Goal: Book appointment/travel/reservation

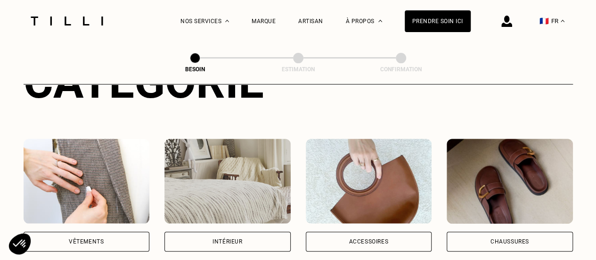
scroll to position [188, 0]
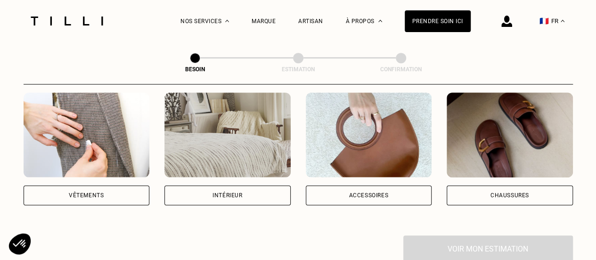
click at [84, 185] on div "Vêtements" at bounding box center [87, 195] width 126 height 20
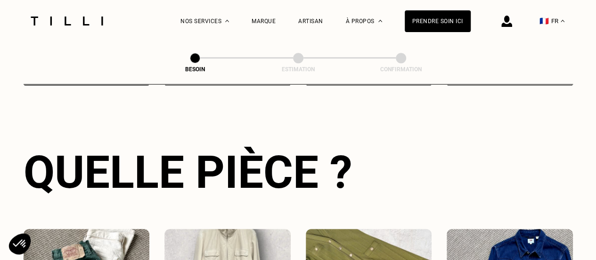
scroll to position [402, 0]
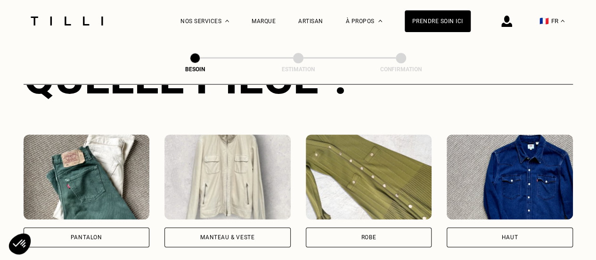
click at [252, 177] on img at bounding box center [227, 176] width 126 height 85
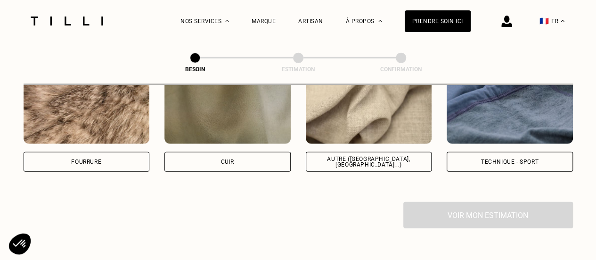
scroll to position [1131, 0]
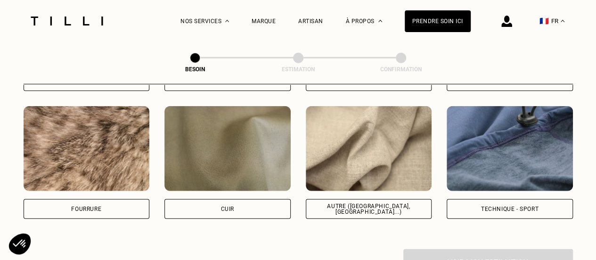
click at [333, 157] on img at bounding box center [369, 148] width 126 height 85
select select "FR"
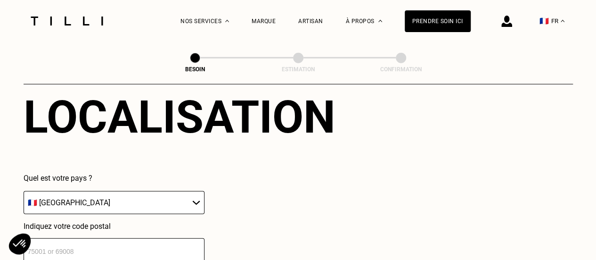
scroll to position [1360, 0]
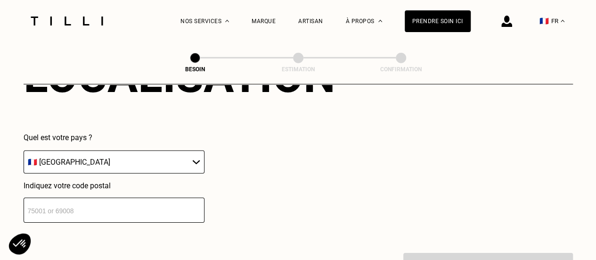
click at [112, 207] on input "number" at bounding box center [114, 209] width 181 height 25
type input "92110"
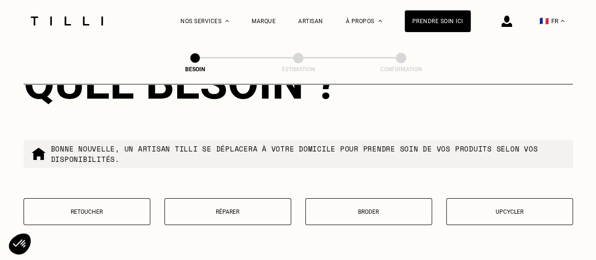
scroll to position [1641, 0]
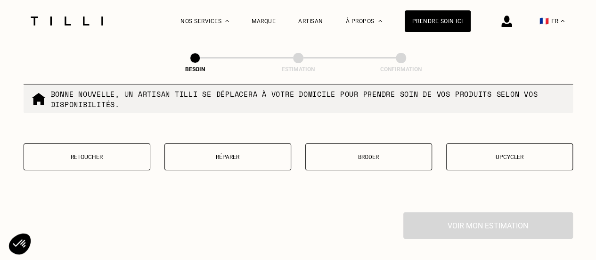
click at [222, 154] on p "Réparer" at bounding box center [228, 157] width 116 height 7
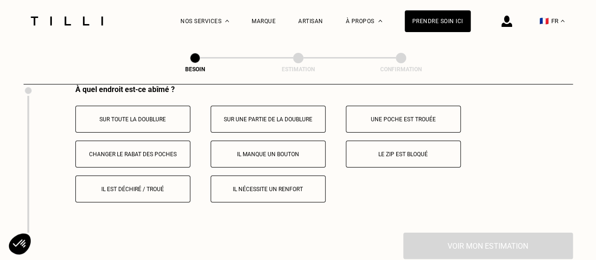
scroll to position [1789, 0]
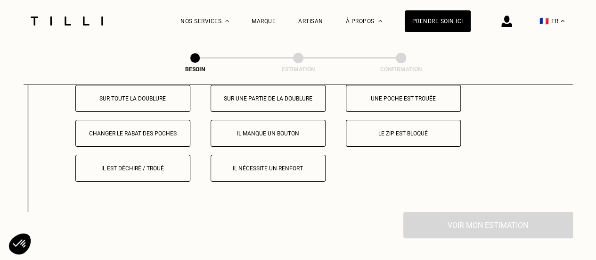
click at [383, 130] on p "Le zip est bloqué" at bounding box center [403, 133] width 105 height 7
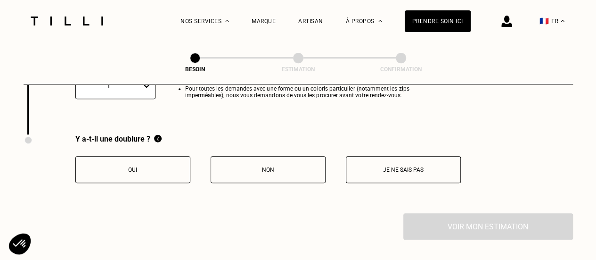
scroll to position [1983, 0]
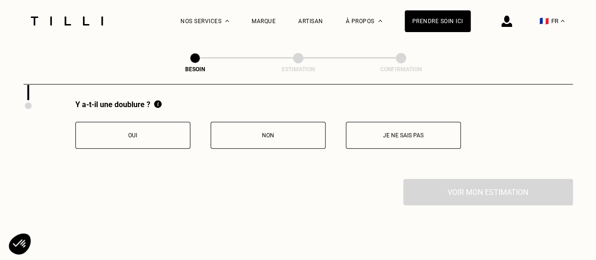
click at [260, 132] on p "Non" at bounding box center [268, 135] width 105 height 7
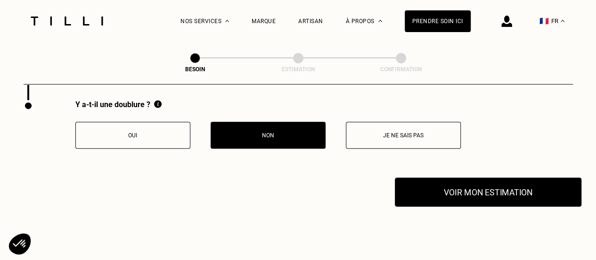
click at [414, 182] on button "Voir mon estimation" at bounding box center [488, 191] width 187 height 29
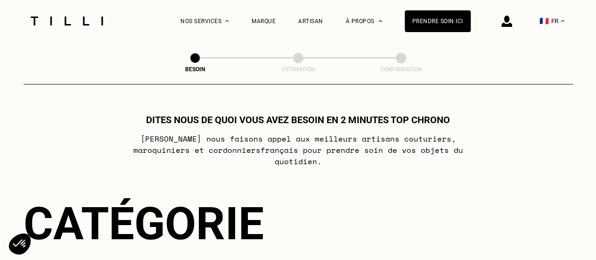
scroll to position [0, 0]
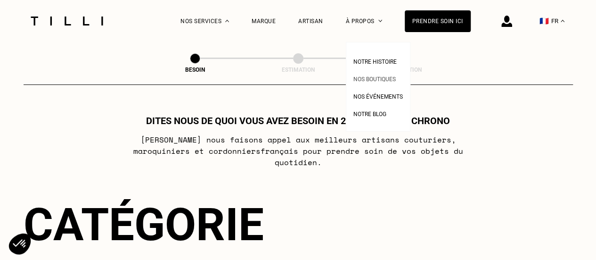
click at [385, 77] on span "Nos boutiques" at bounding box center [374, 79] width 42 height 7
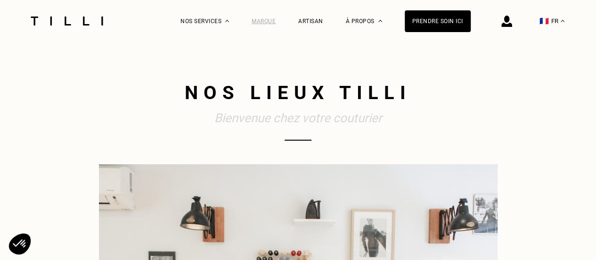
click at [271, 22] on div "Marque" at bounding box center [264, 21] width 24 height 7
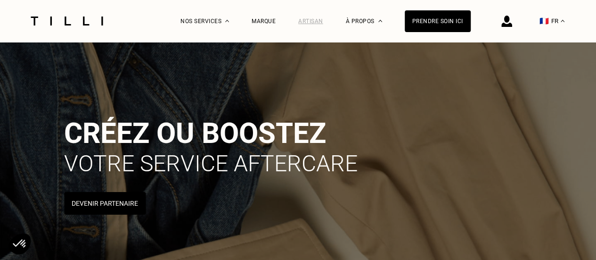
click at [322, 19] on div "Artisan" at bounding box center [310, 21] width 25 height 7
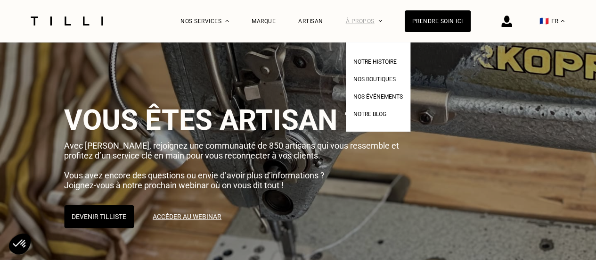
click at [358, 19] on div "À propos" at bounding box center [364, 21] width 36 height 42
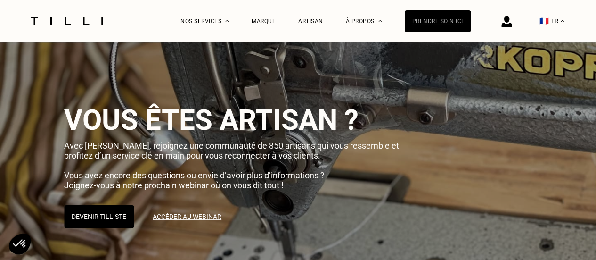
click at [431, 20] on div "Prendre soin ici" at bounding box center [438, 21] width 66 height 22
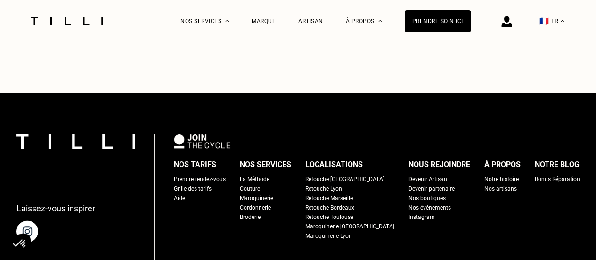
scroll to position [330, 0]
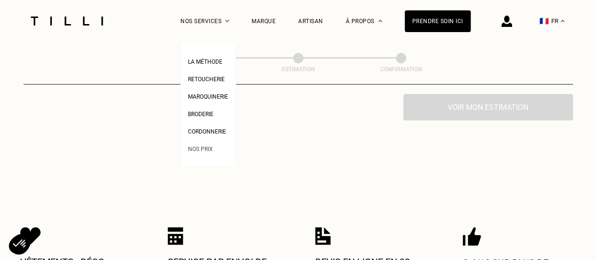
click at [212, 152] on span "Nos prix" at bounding box center [200, 149] width 25 height 7
select select "FR"
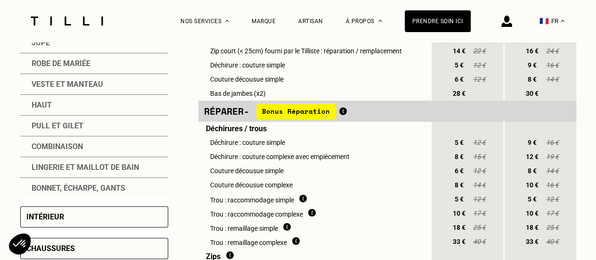
scroll to position [188, 0]
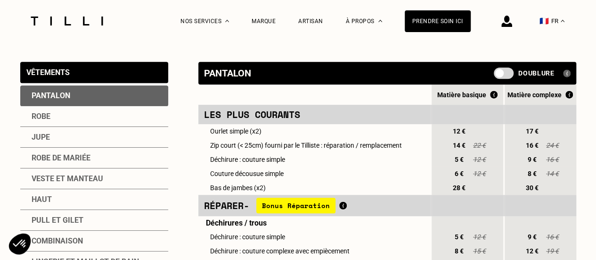
click at [44, 70] on div "Vêtements" at bounding box center [47, 72] width 43 height 9
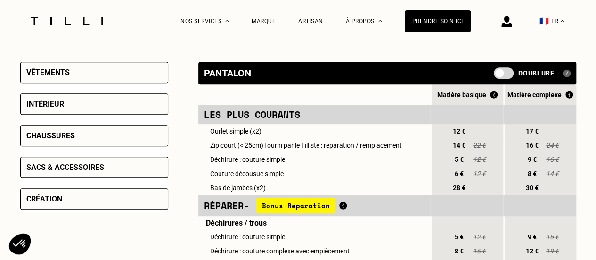
click at [48, 71] on div "Vêtements" at bounding box center [47, 72] width 43 height 9
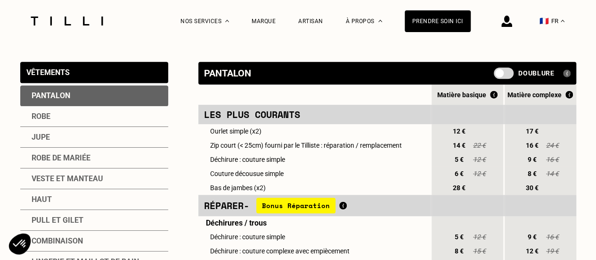
click at [50, 180] on div "Veste et manteau" at bounding box center [94, 178] width 148 height 21
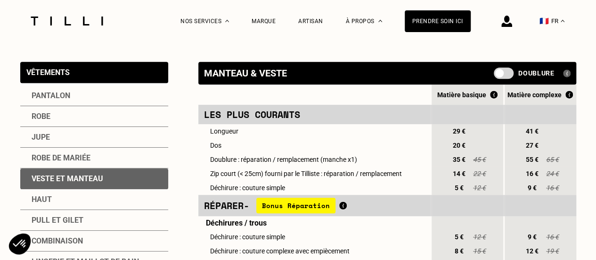
click at [108, 181] on div "Veste et manteau" at bounding box center [94, 178] width 148 height 21
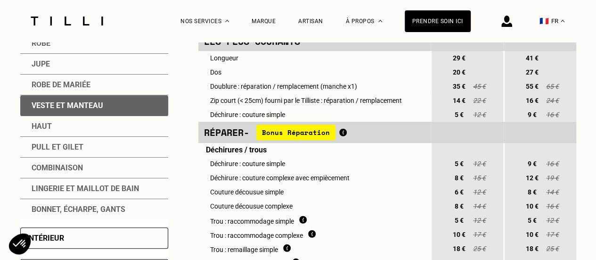
scroll to position [283, 0]
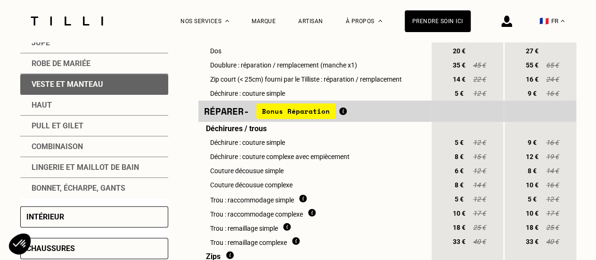
click at [316, 116] on span "Bonus Réparation" at bounding box center [295, 111] width 79 height 16
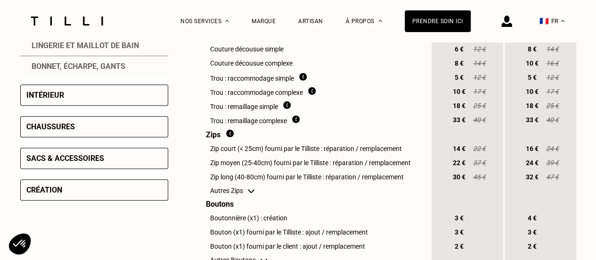
scroll to position [424, 0]
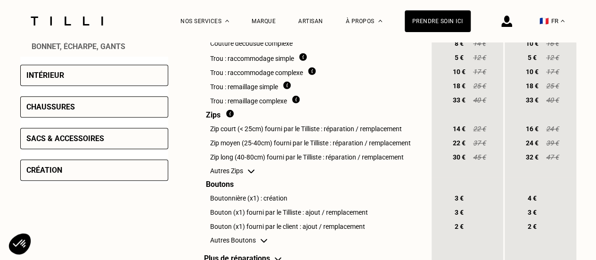
click at [459, 147] on span "22 €" at bounding box center [459, 143] width 17 height 8
click at [304, 148] on td "Zip moyen (25-40cm) fourni par le Tilliste : réparation / remplacement" at bounding box center [314, 143] width 232 height 14
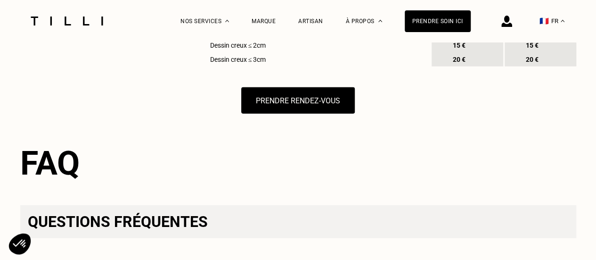
scroll to position [1178, 0]
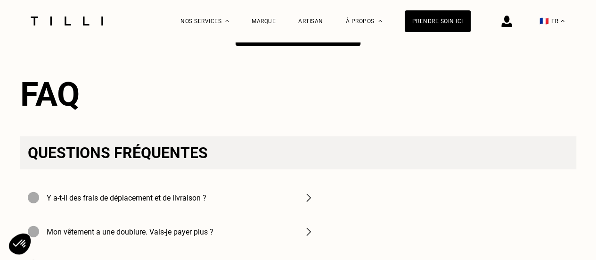
click at [298, 46] on button "Prendre rendez-vous" at bounding box center [298, 31] width 125 height 29
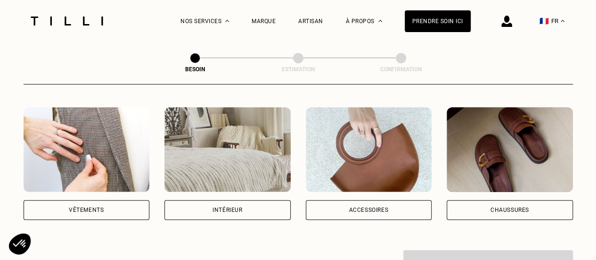
scroll to position [188, 0]
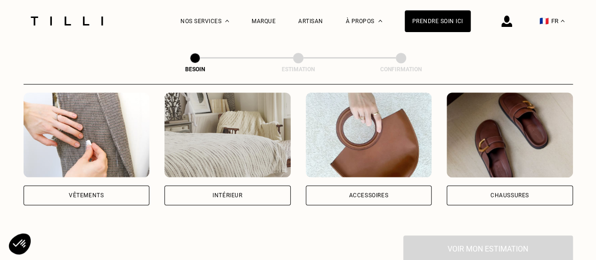
click at [101, 192] on div "Vêtements" at bounding box center [86, 195] width 35 height 6
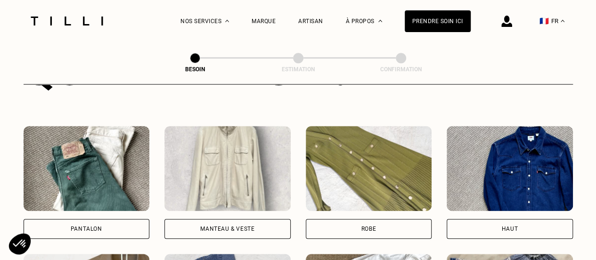
scroll to position [450, 0]
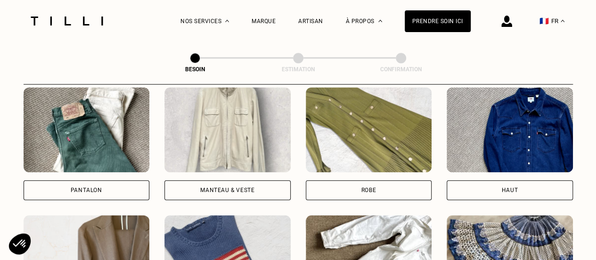
click at [209, 129] on img at bounding box center [227, 129] width 126 height 85
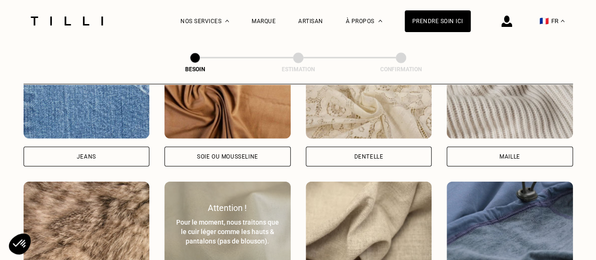
scroll to position [1103, 0]
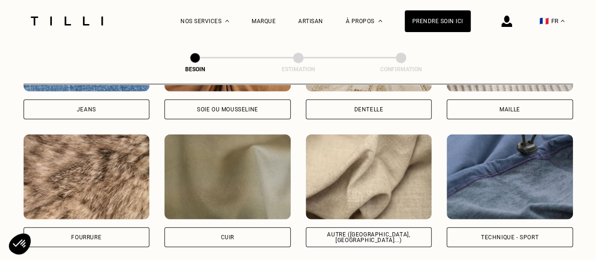
drag, startPoint x: 391, startPoint y: 166, endPoint x: 336, endPoint y: 172, distance: 55.4
click at [390, 166] on img at bounding box center [369, 176] width 126 height 85
select select "FR"
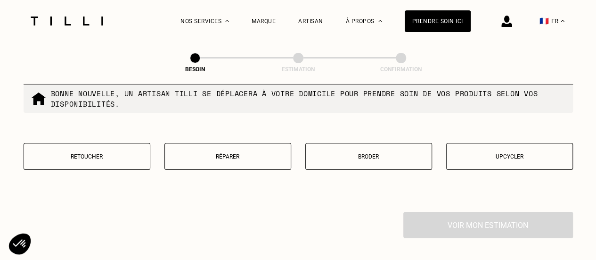
scroll to position [1643, 0]
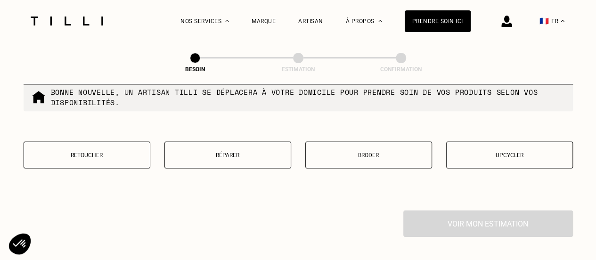
click at [501, 152] on p "Upcycler" at bounding box center [509, 155] width 116 height 7
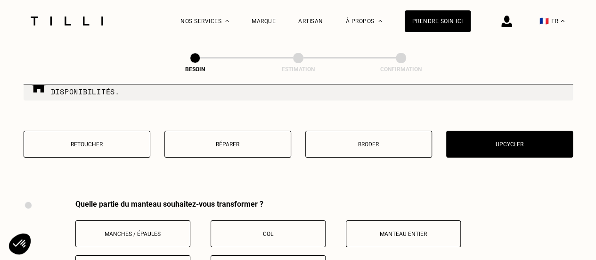
scroll to position [1647, 0]
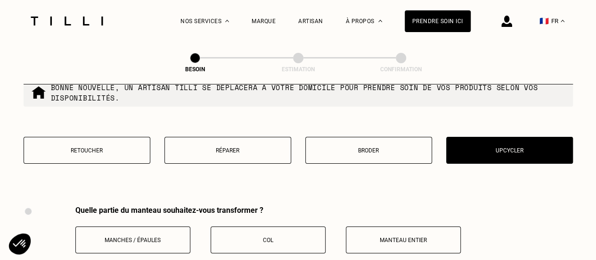
click at [90, 147] on p "Retoucher" at bounding box center [87, 150] width 116 height 7
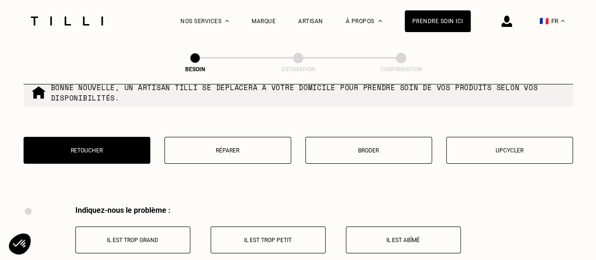
click at [221, 147] on p "Réparer" at bounding box center [228, 150] width 116 height 7
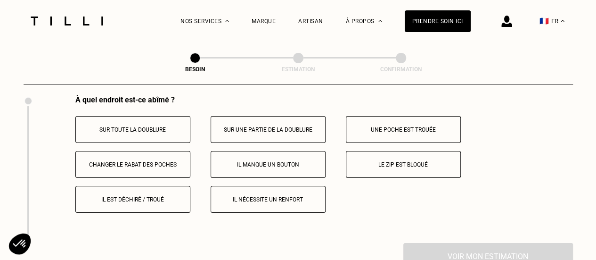
scroll to position [1738, 0]
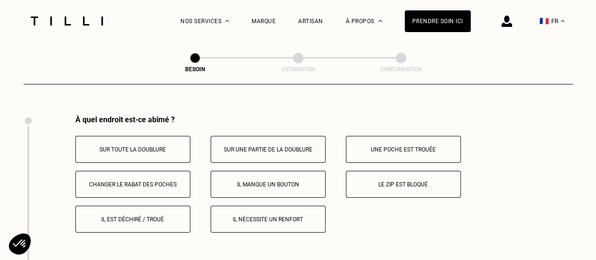
click at [281, 146] on p "Sur une partie de la doublure" at bounding box center [268, 149] width 105 height 7
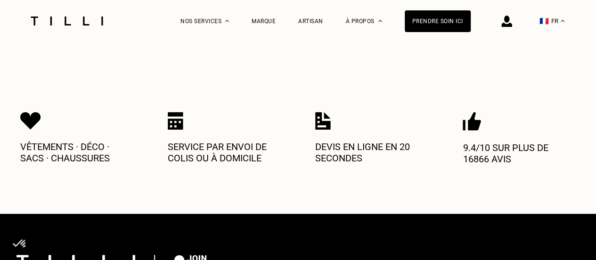
scroll to position [1889, 0]
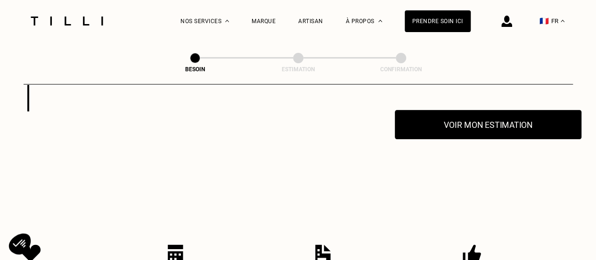
click at [470, 114] on button "Voir mon estimation" at bounding box center [488, 124] width 187 height 29
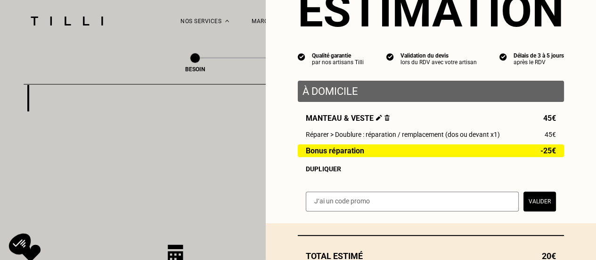
scroll to position [0, 0]
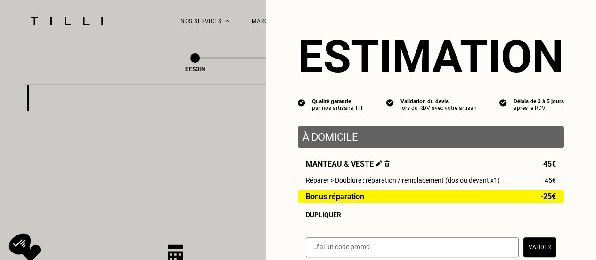
select select "FR"
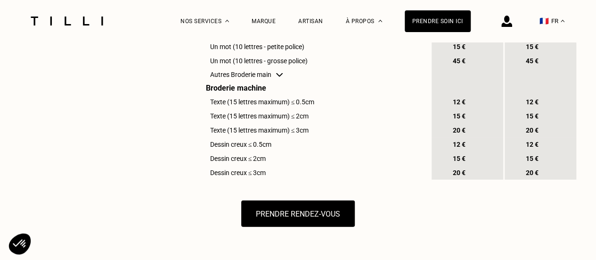
scroll to position [1151, 0]
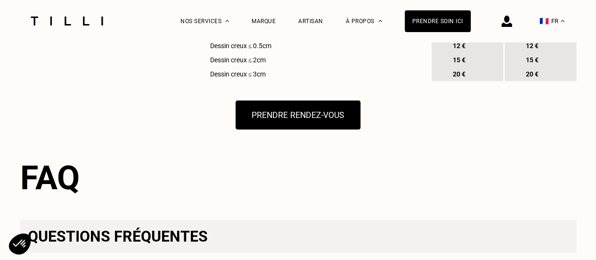
click at [281, 130] on button "Prendre rendez-vous" at bounding box center [298, 114] width 125 height 29
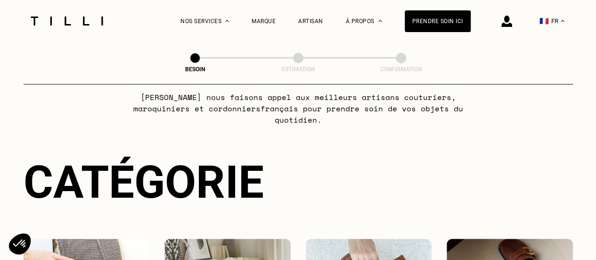
scroll to position [188, 0]
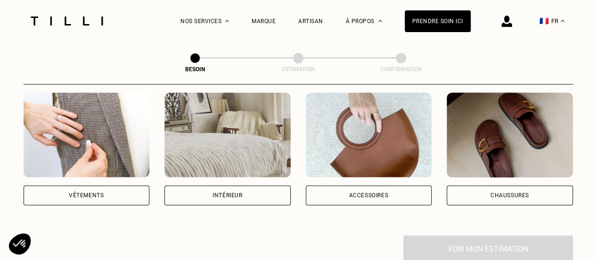
click at [114, 134] on img at bounding box center [87, 134] width 126 height 85
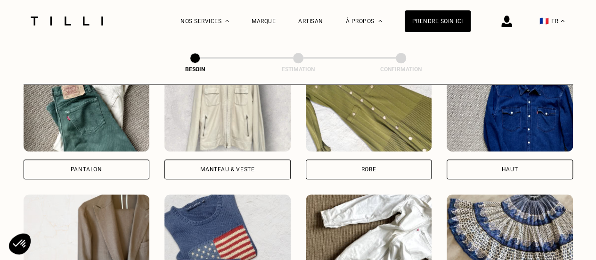
scroll to position [469, 0]
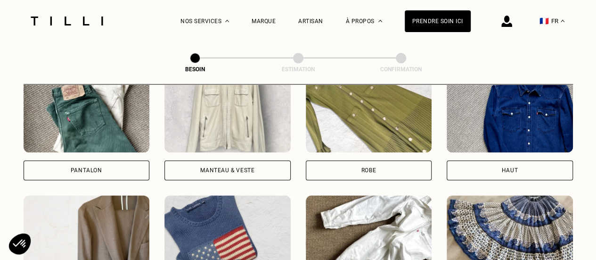
click at [220, 115] on img at bounding box center [227, 109] width 126 height 85
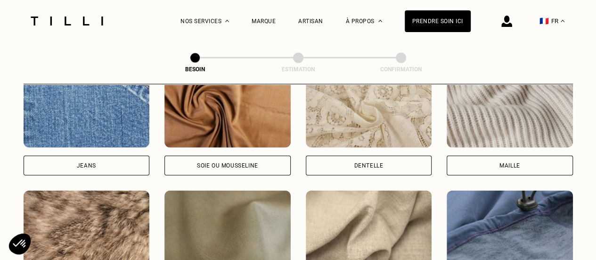
scroll to position [1056, 0]
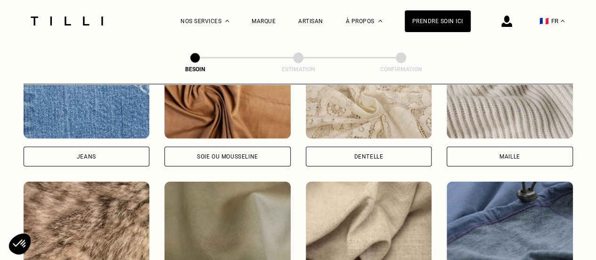
drag, startPoint x: 359, startPoint y: 209, endPoint x: 329, endPoint y: 207, distance: 30.3
click at [359, 209] on img at bounding box center [369, 223] width 126 height 85
select select "FR"
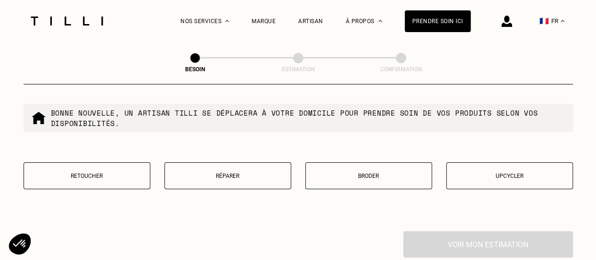
scroll to position [1643, 0]
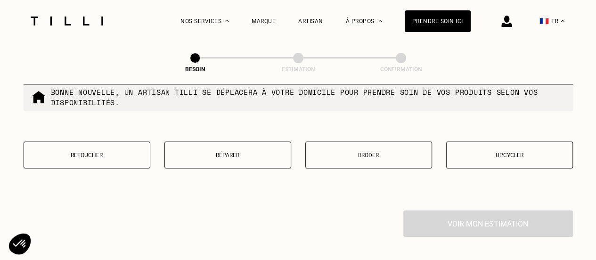
click at [208, 152] on p "Réparer" at bounding box center [228, 155] width 116 height 7
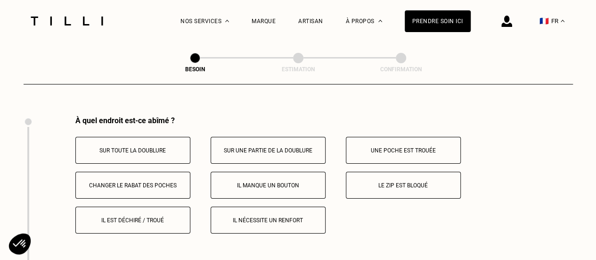
scroll to position [1742, 0]
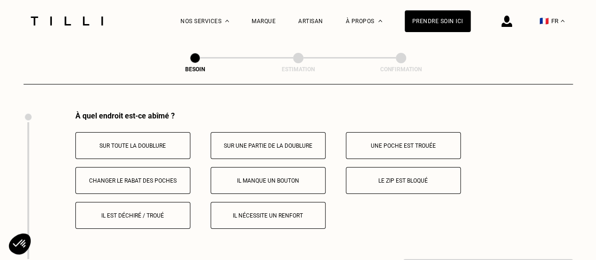
click at [397, 177] on p "Le zip est bloqué" at bounding box center [403, 180] width 105 height 7
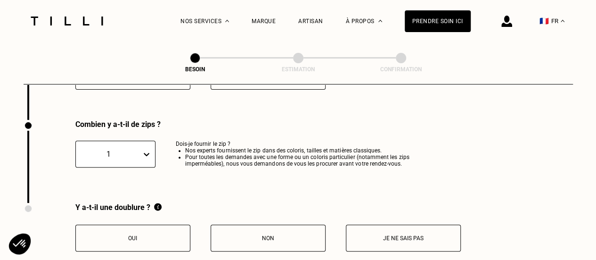
scroll to position [1889, 0]
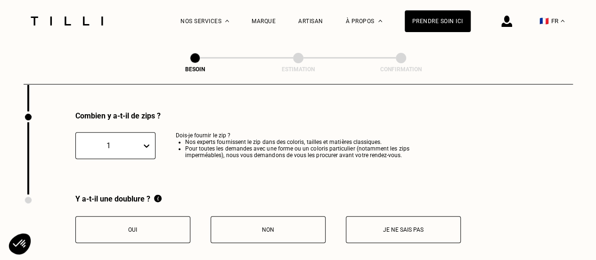
click at [260, 227] on p "Non" at bounding box center [268, 229] width 105 height 7
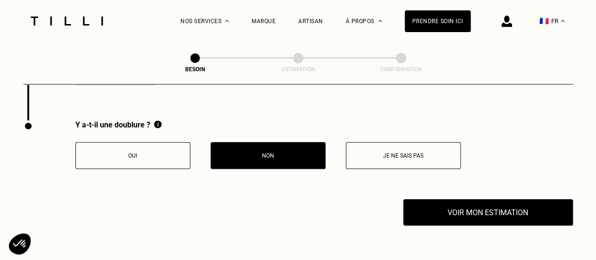
scroll to position [1983, 0]
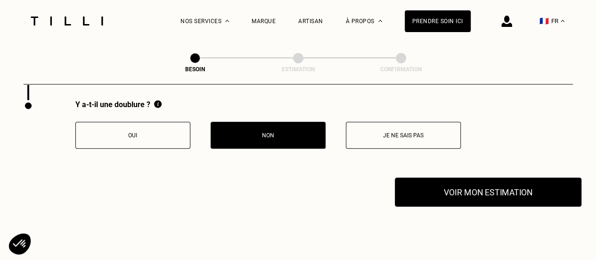
click at [437, 186] on button "Voir mon estimation" at bounding box center [488, 191] width 187 height 29
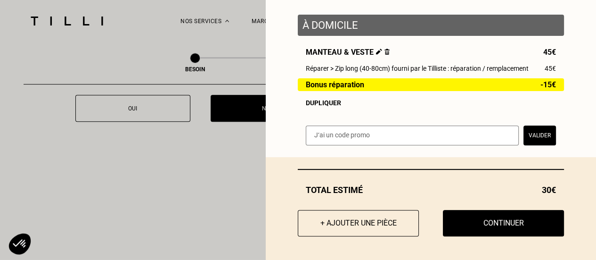
scroll to position [2031, 0]
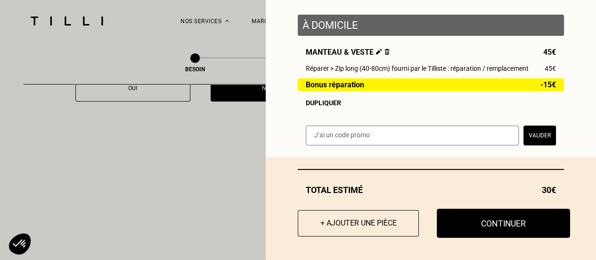
click at [494, 224] on button "Continuer" at bounding box center [503, 222] width 133 height 29
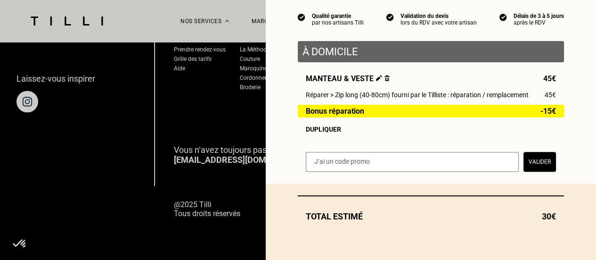
scroll to position [88, 0]
select select "FR"
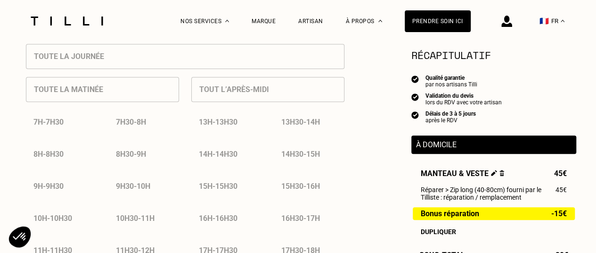
scroll to position [283, 0]
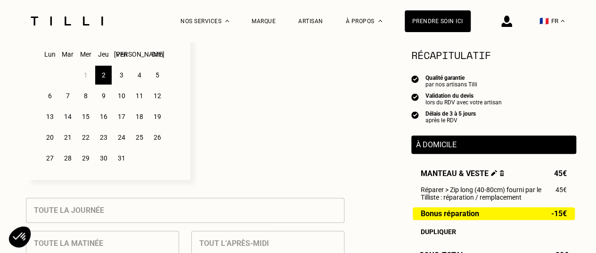
click at [118, 78] on div "3" at bounding box center [121, 75] width 16 height 19
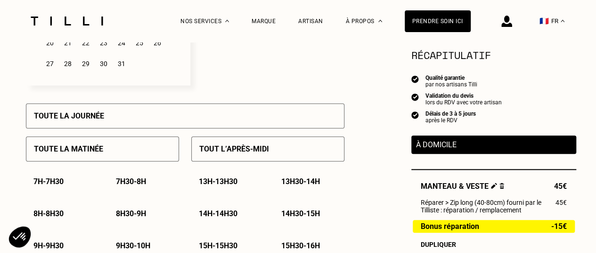
scroll to position [424, 0]
